Goal: Task Accomplishment & Management: Use online tool/utility

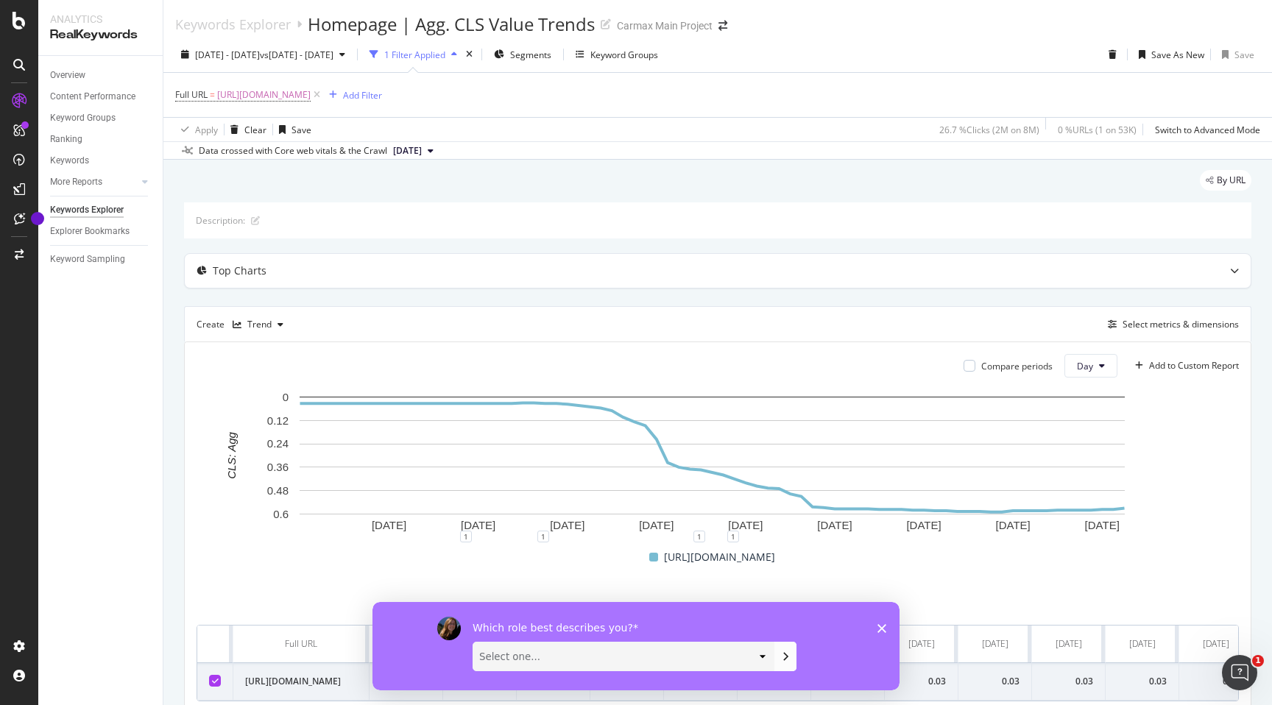
click at [888, 623] on div "Which role best describes you? Select one... Analyst/BI C-level Leadership Cont…" at bounding box center [635, 645] width 527 height 88
click at [885, 626] on icon "Close survey" at bounding box center [881, 627] width 9 height 9
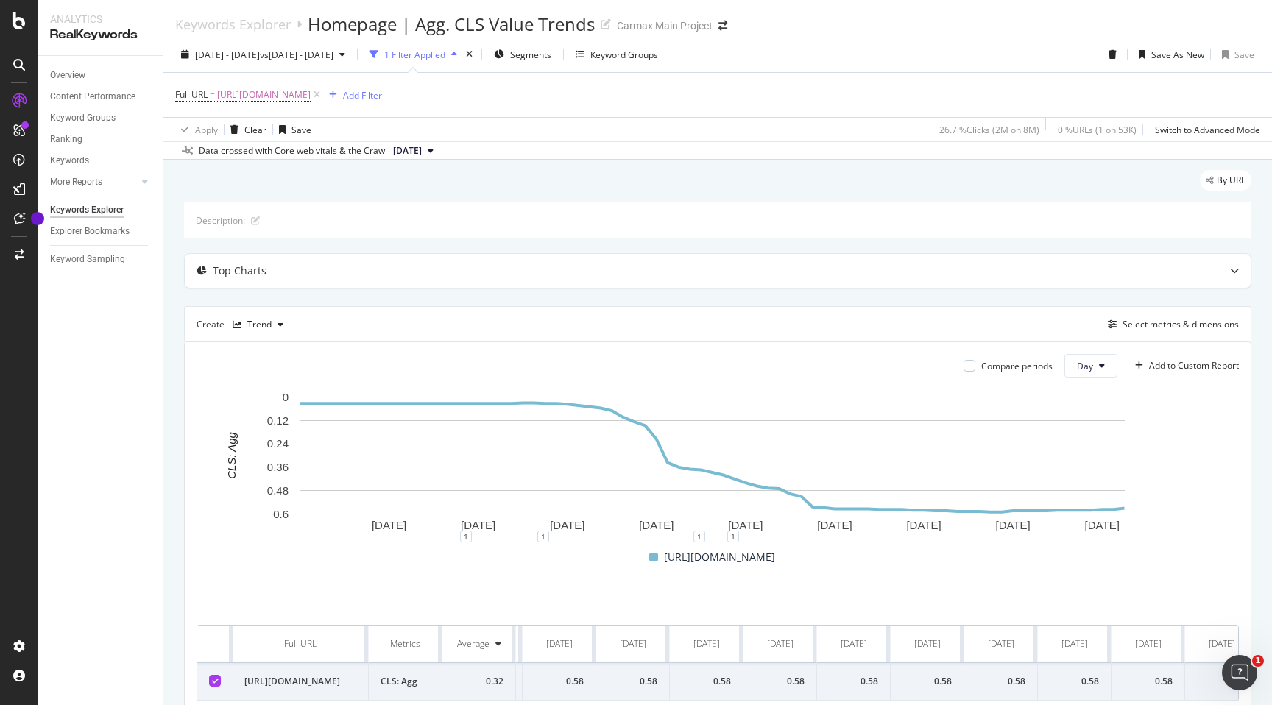
scroll to position [0, 4810]
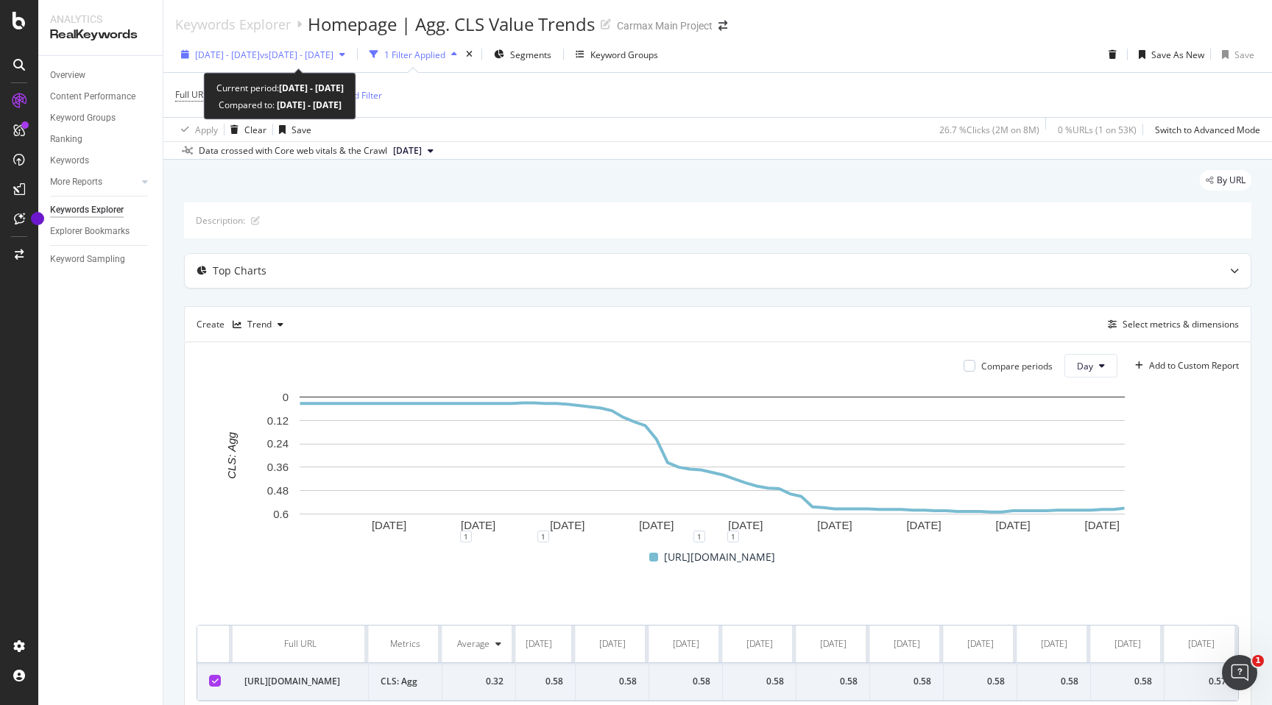
click at [333, 56] on span "vs [DATE] - [DATE]" at bounding box center [297, 55] width 74 height 13
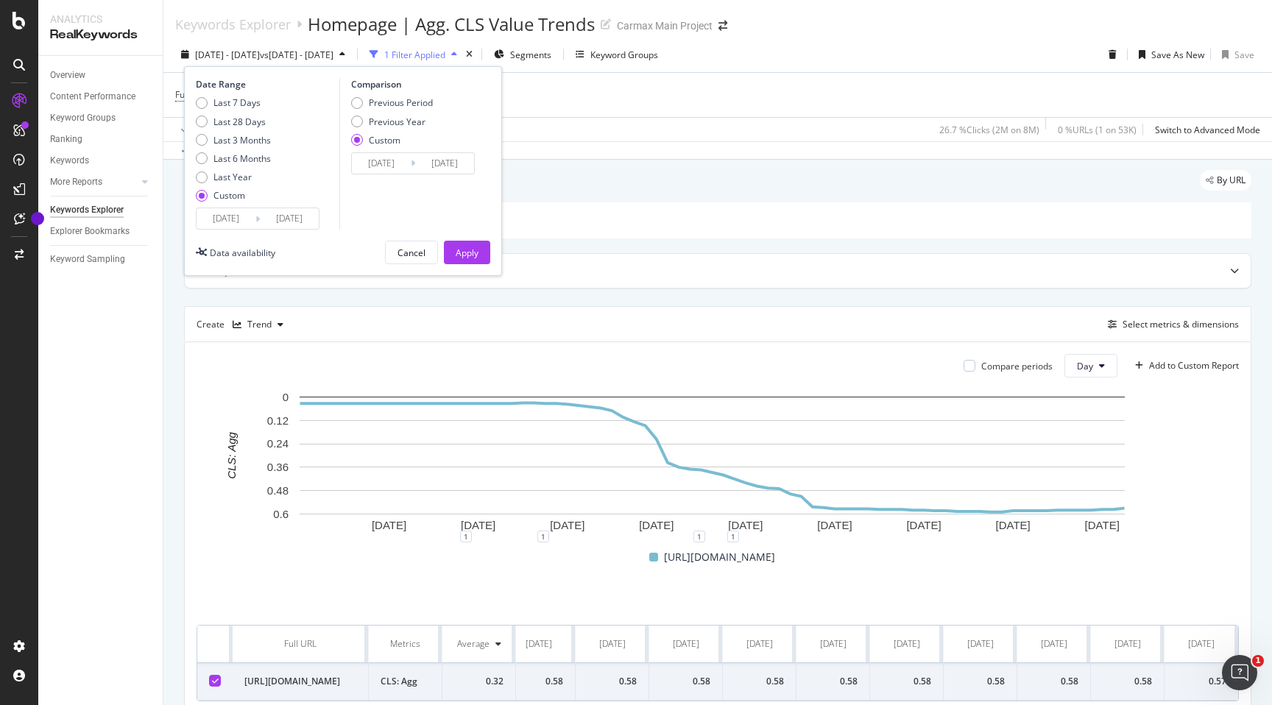
click at [283, 222] on input "[DATE]" at bounding box center [289, 218] width 59 height 21
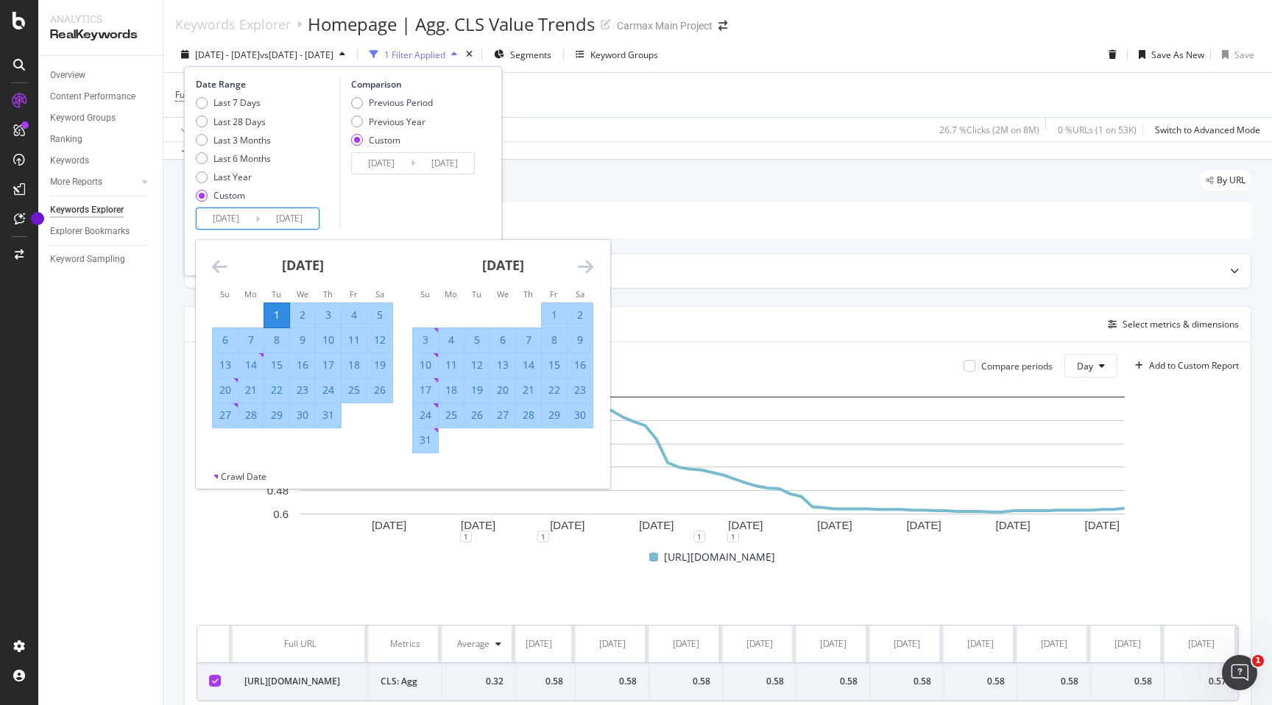
click at [594, 266] on div "[DATE] 1 2 3 4 5 6 7 8 9 10 11 12 13 14 15 16 17 18 19 20 21 22 23 24 25 26 27 …" at bounding box center [503, 346] width 200 height 213
click at [589, 267] on icon "Move forward to switch to the next month." at bounding box center [585, 267] width 15 height 18
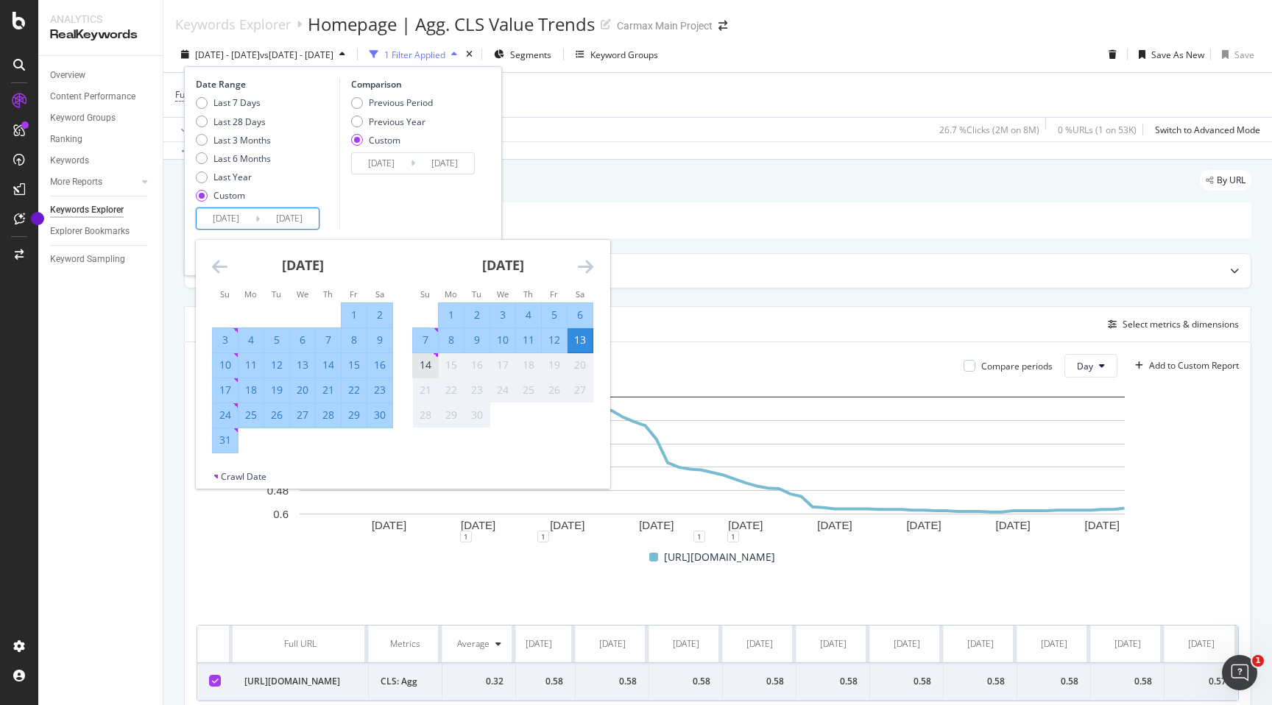
click at [425, 367] on div "14" at bounding box center [425, 365] width 25 height 15
type input "[DATE]"
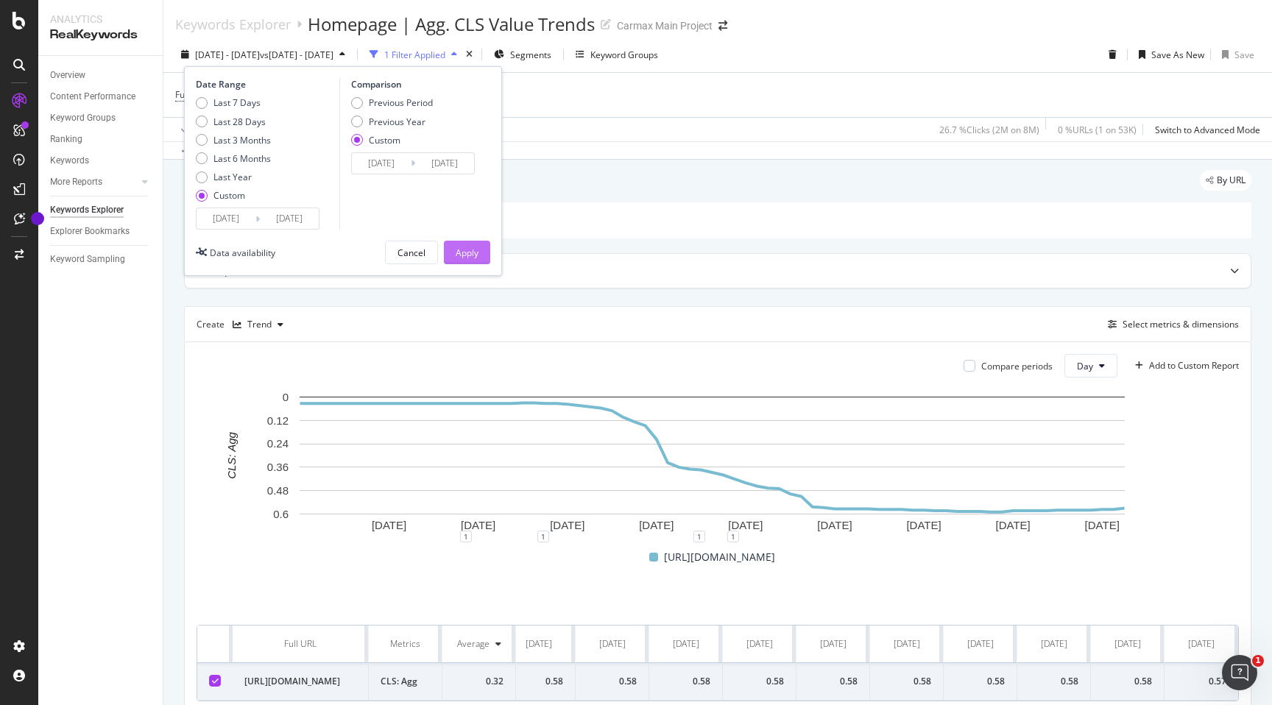
click at [472, 254] on div "Apply" at bounding box center [467, 253] width 23 height 13
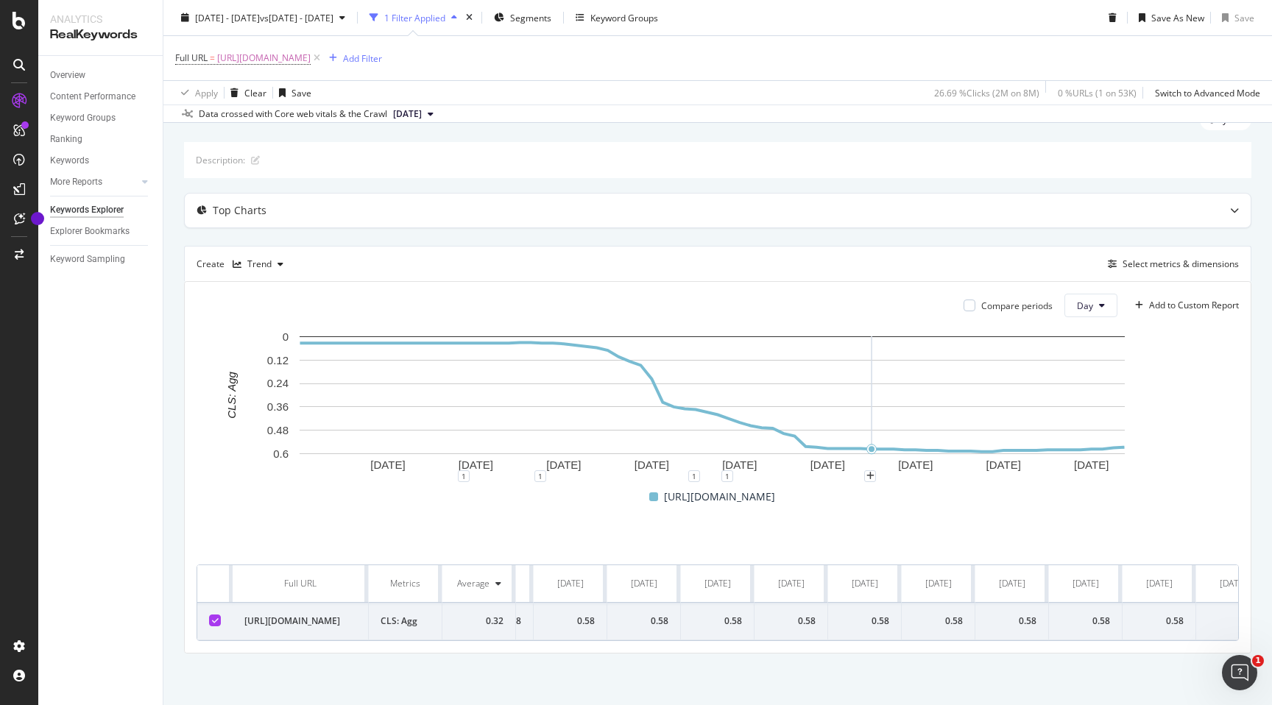
scroll to position [0, 4884]
click at [1186, 432] on rect "A chart." at bounding box center [712, 402] width 1031 height 147
click at [1205, 434] on rect "A chart." at bounding box center [712, 402] width 1031 height 147
